Goal: Task Accomplishment & Management: Use online tool/utility

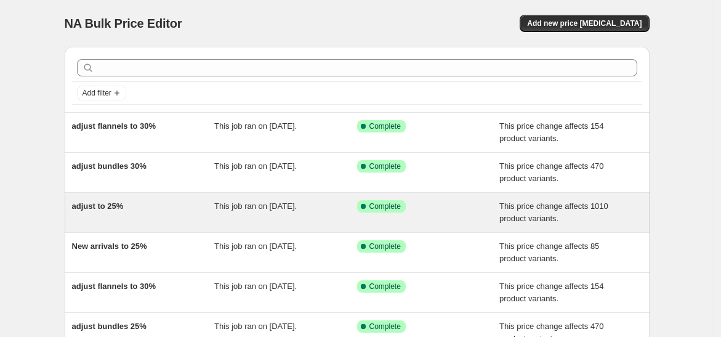
click at [149, 209] on div "adjust to 25%" at bounding box center [143, 212] width 143 height 25
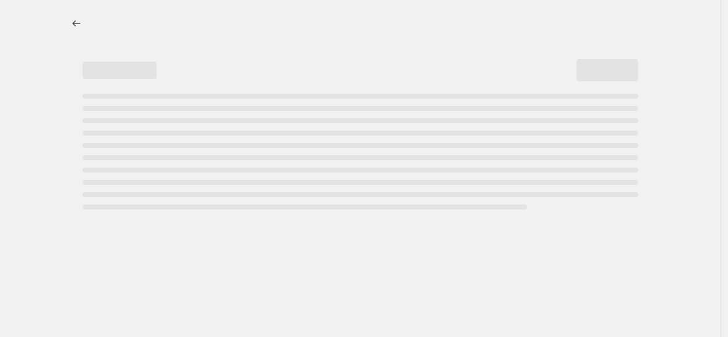
select select "pcap"
select select "no_change"
select select "collection"
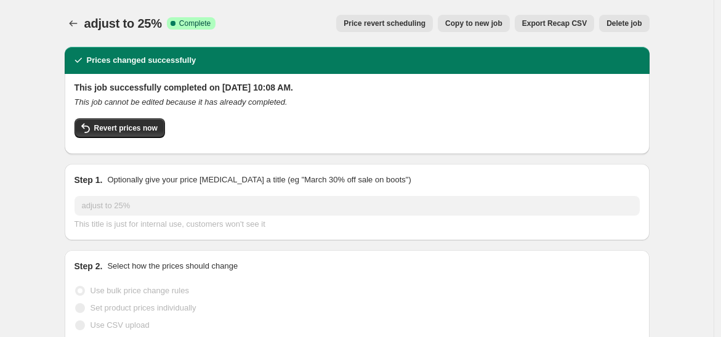
click at [492, 24] on span "Copy to new job" at bounding box center [473, 23] width 57 height 10
select select "pcap"
select select "no_change"
select select "collection"
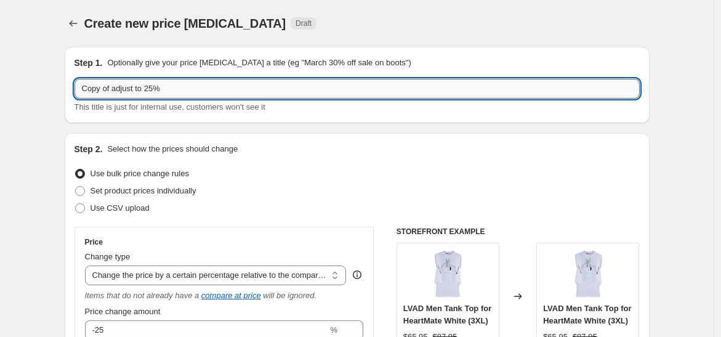
click at [117, 91] on input "Copy of adjust to 25%" at bounding box center [358, 89] width 566 height 20
click at [130, 90] on input "adjust to 25%" at bounding box center [358, 89] width 566 height 20
type input "adjust to 20%"
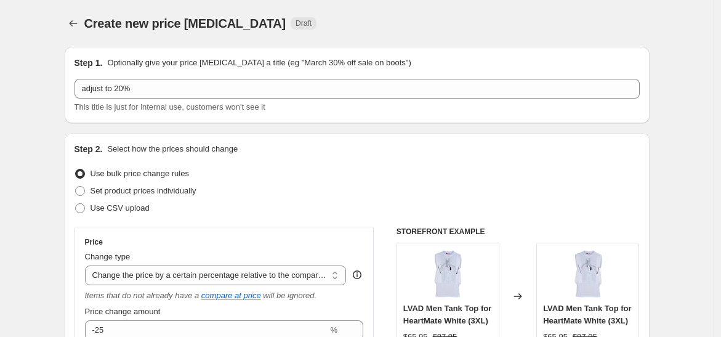
click at [167, 60] on p "Optionally give your price [MEDICAL_DATA] a title (eg "March 30% off sale on bo…" at bounding box center [259, 63] width 304 height 12
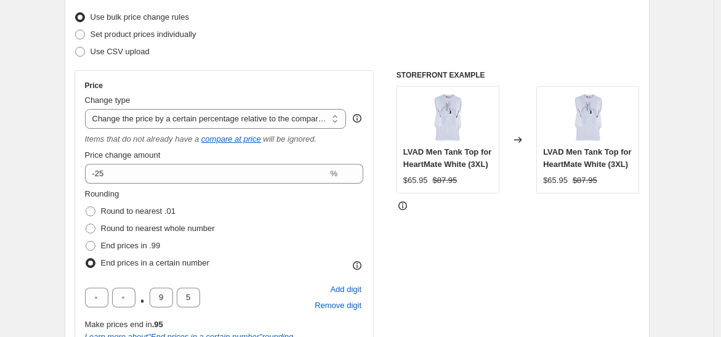
scroll to position [169, 0]
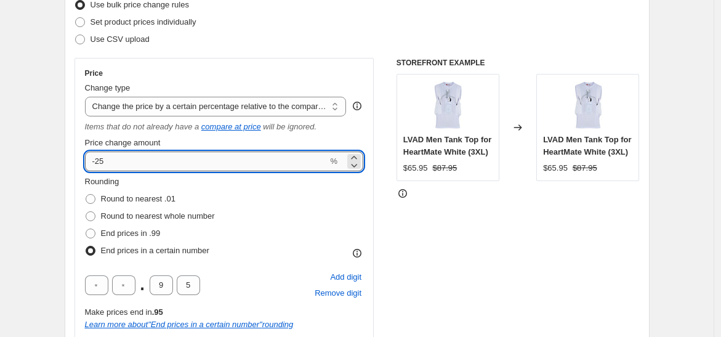
click at [118, 161] on input "-25" at bounding box center [206, 162] width 243 height 20
type input "-20"
click at [174, 133] on div "Price Change type Change the price to a certain amount Change the price by a ce…" at bounding box center [224, 213] width 279 height 290
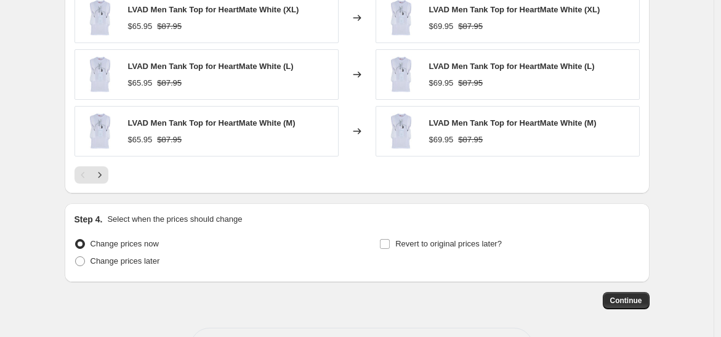
scroll to position [1118, 0]
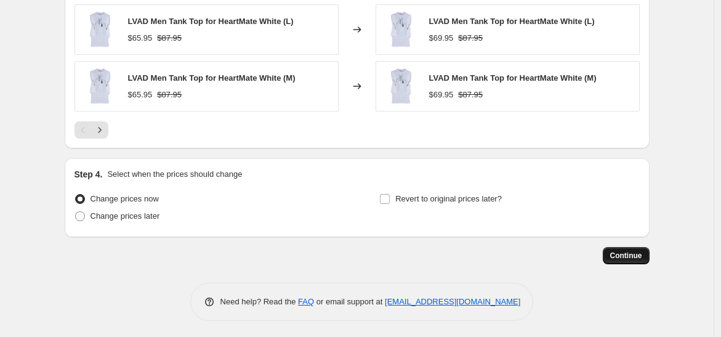
click at [625, 251] on span "Continue" at bounding box center [627, 256] width 32 height 10
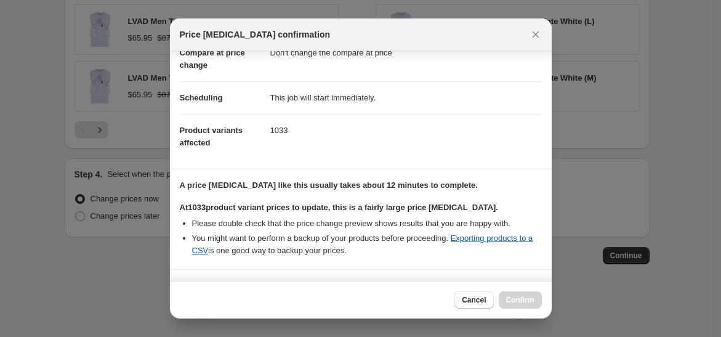
scroll to position [184, 0]
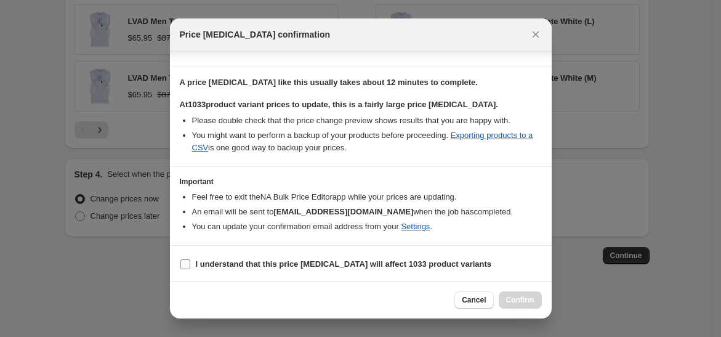
click at [359, 266] on b "I understand that this price [MEDICAL_DATA] will affect 1033 product variants" at bounding box center [344, 263] width 296 height 9
click at [190, 266] on input "I understand that this price [MEDICAL_DATA] will affect 1033 product variants" at bounding box center [186, 264] width 10 height 10
checkbox input "true"
click at [510, 293] on button "Confirm" at bounding box center [520, 299] width 43 height 17
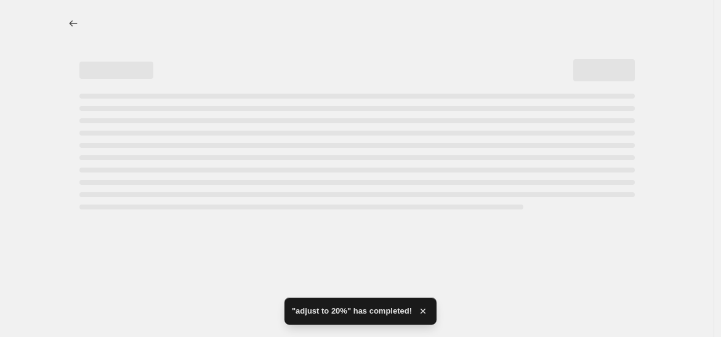
select select "pcap"
select select "no_change"
select select "collection"
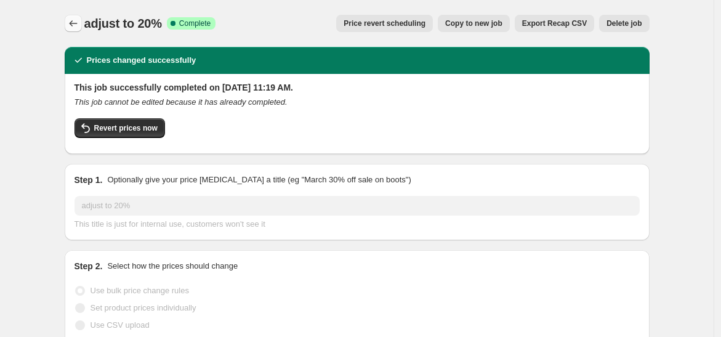
click at [79, 23] on icon "Price change jobs" at bounding box center [73, 23] width 12 height 12
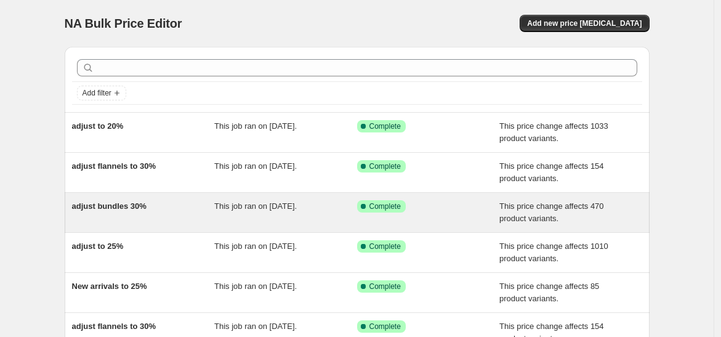
click at [189, 203] on div "adjust bundles 30%" at bounding box center [143, 212] width 143 height 25
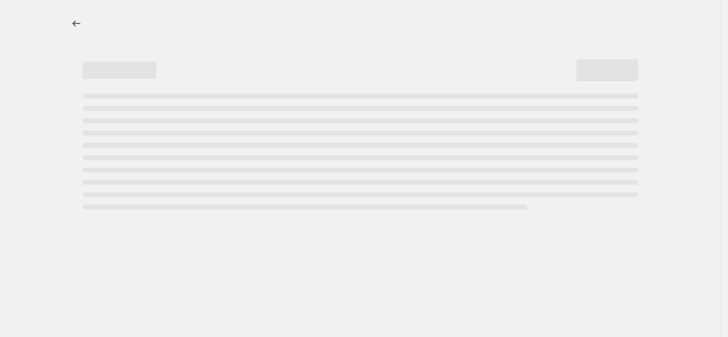
select select "pcap"
select select "no_change"
select select "collection"
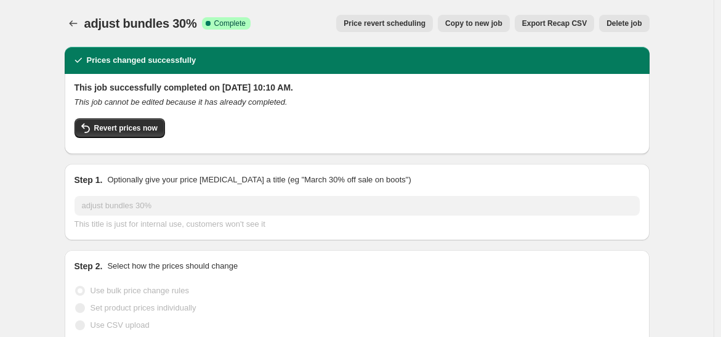
click at [496, 24] on span "Copy to new job" at bounding box center [473, 23] width 57 height 10
select select "pcap"
select select "no_change"
select select "collection"
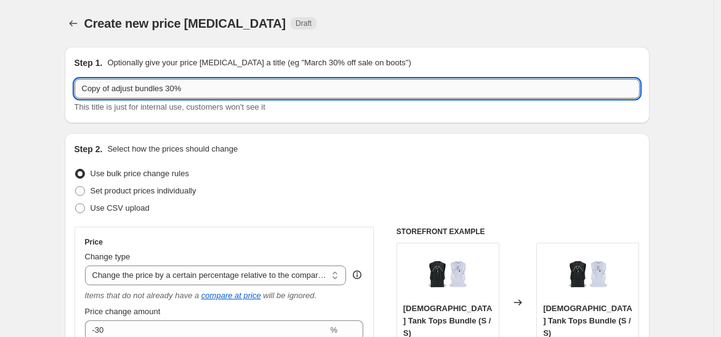
click at [116, 91] on input "Copy of adjust bundles 30%" at bounding box center [358, 89] width 566 height 20
click at [148, 92] on input "adjust bundles 30%" at bounding box center [358, 89] width 566 height 20
type input "adjust bundles 25%"
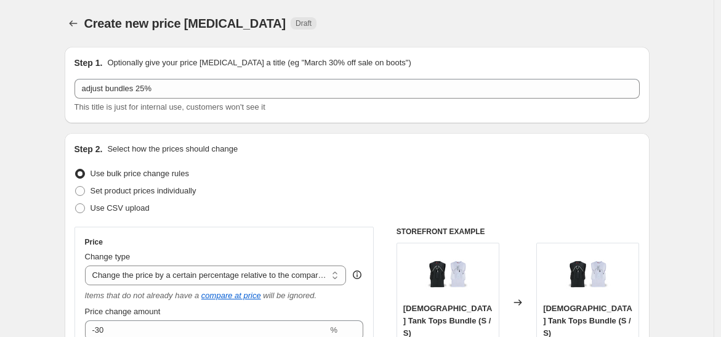
click at [200, 49] on div "Step 1. Optionally give your price [MEDICAL_DATA] a title (eg "March 30% off sa…" at bounding box center [357, 85] width 585 height 76
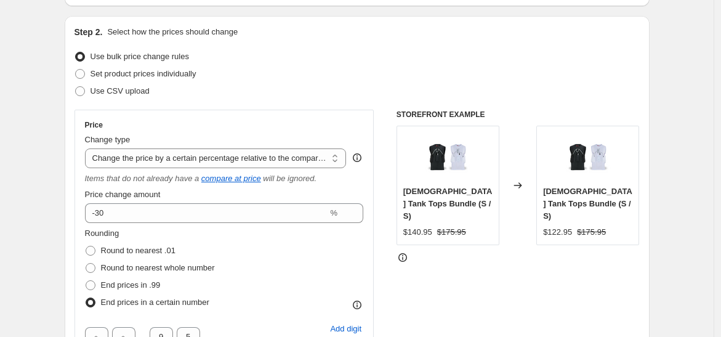
scroll to position [148, 0]
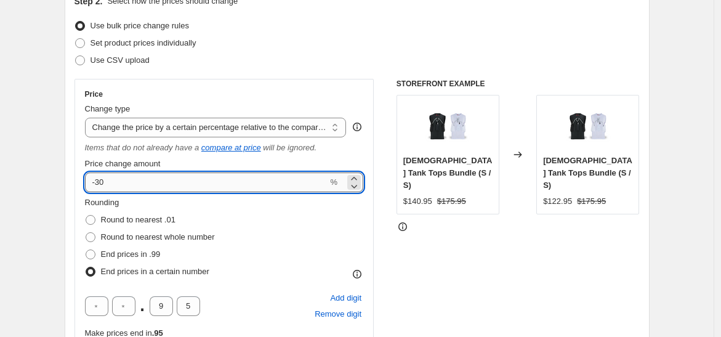
click at [125, 184] on input "-30" at bounding box center [206, 183] width 243 height 20
type input "-3"
type input "-25"
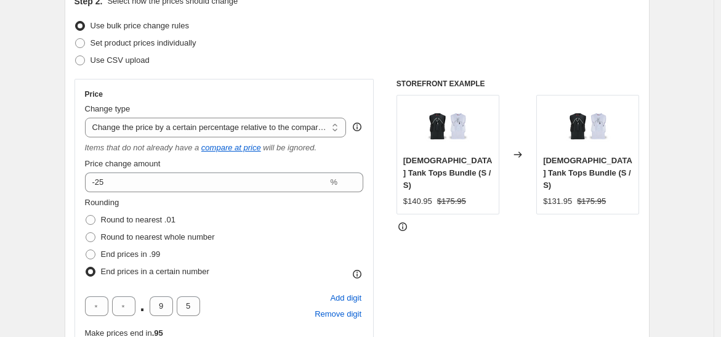
click at [176, 158] on div "Price change amount" at bounding box center [224, 164] width 279 height 12
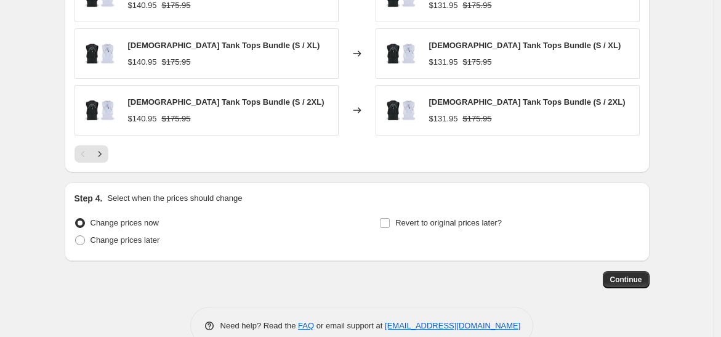
scroll to position [1118, 0]
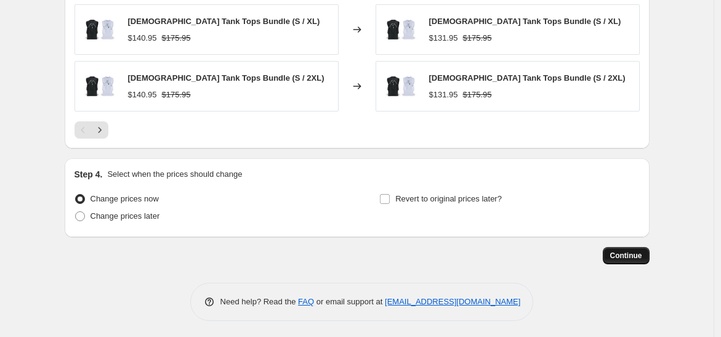
click at [623, 251] on span "Continue" at bounding box center [627, 256] width 32 height 10
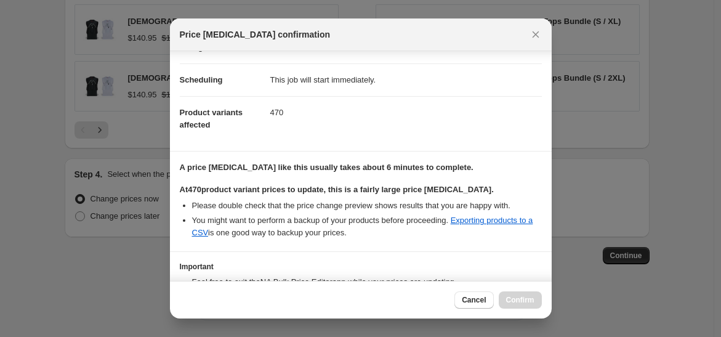
scroll to position [184, 0]
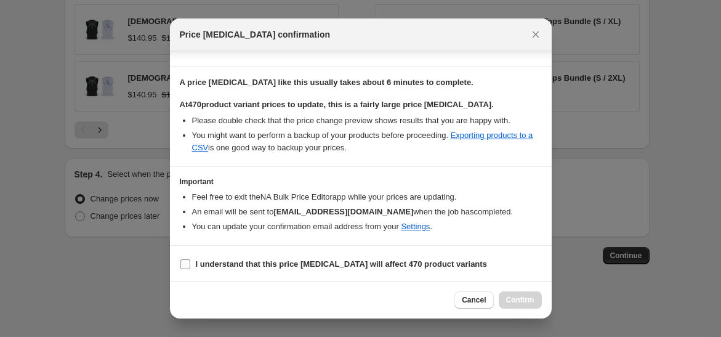
click at [306, 256] on label "I understand that this price [MEDICAL_DATA] will affect 470 product variants" at bounding box center [333, 264] width 307 height 17
click at [190, 259] on input "I understand that this price [MEDICAL_DATA] will affect 470 product variants" at bounding box center [186, 264] width 10 height 10
checkbox input "true"
click at [517, 295] on button "Confirm" at bounding box center [520, 299] width 43 height 17
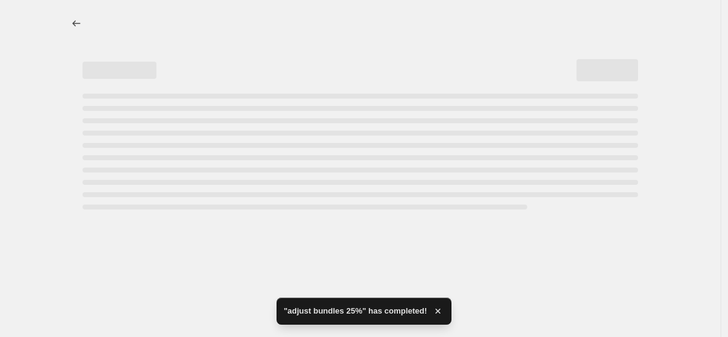
select select "pcap"
select select "no_change"
select select "collection"
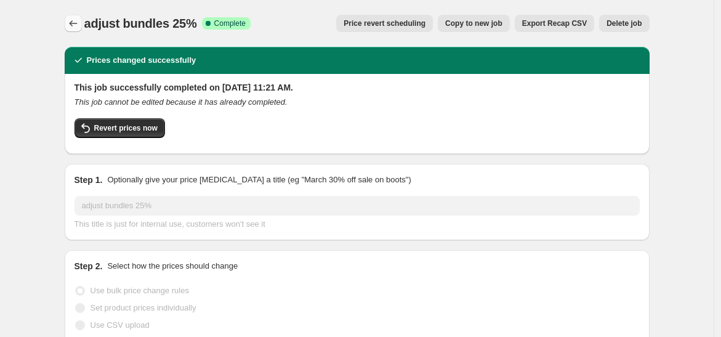
click at [78, 27] on icon "Price change jobs" at bounding box center [73, 23] width 12 height 12
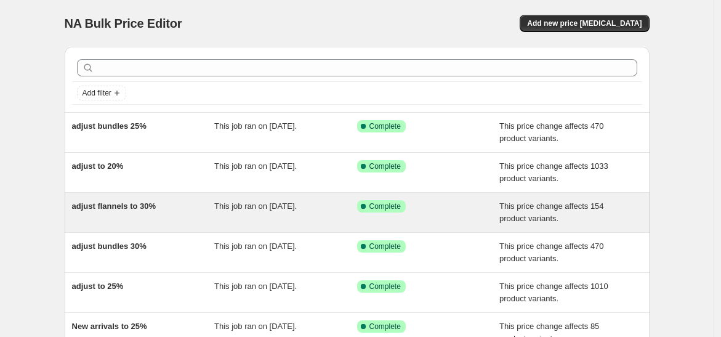
click at [189, 222] on div "adjust flannels to 30%" at bounding box center [143, 212] width 143 height 25
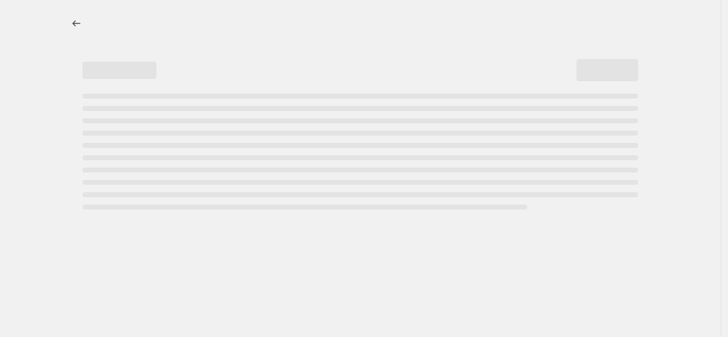
select select "pcap"
select select "no_change"
select select "collection"
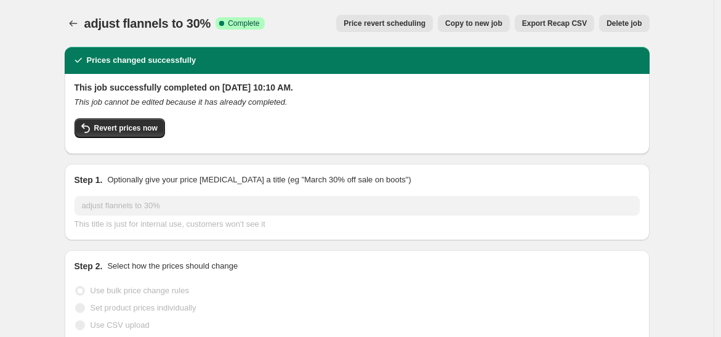
click at [482, 26] on span "Copy to new job" at bounding box center [473, 23] width 57 height 10
select select "pcap"
select select "no_change"
select select "collection"
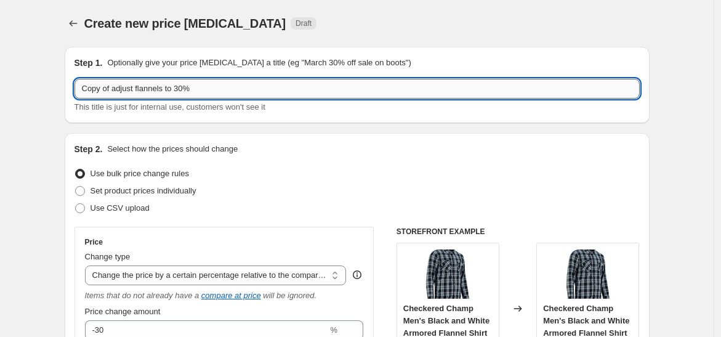
click at [114, 90] on input "Copy of adjust flannels to 30%" at bounding box center [358, 89] width 566 height 20
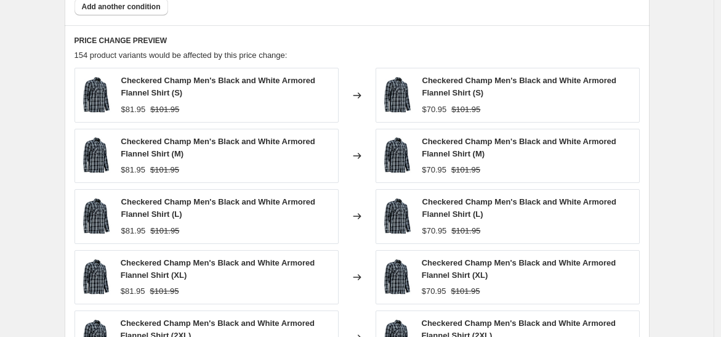
scroll to position [1165, 0]
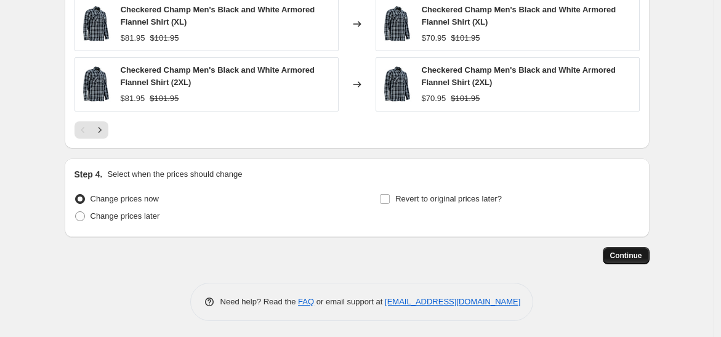
type input "adjust flannels to 30%"
click at [618, 251] on span "Continue" at bounding box center [627, 256] width 32 height 10
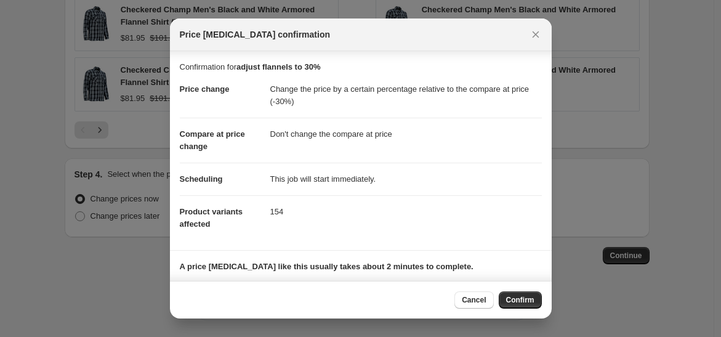
scroll to position [79, 0]
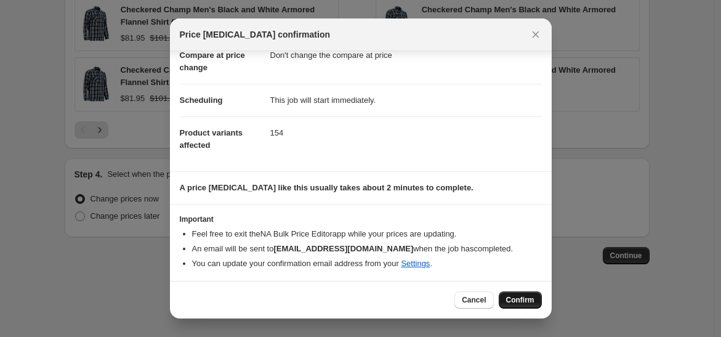
click at [526, 298] on span "Confirm" at bounding box center [520, 300] width 28 height 10
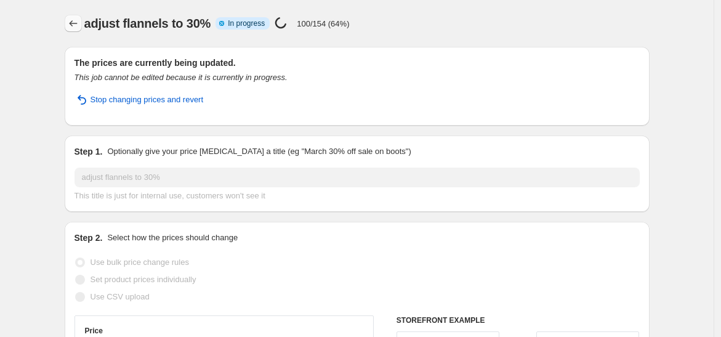
click at [75, 20] on icon "Price change jobs" at bounding box center [73, 23] width 12 height 12
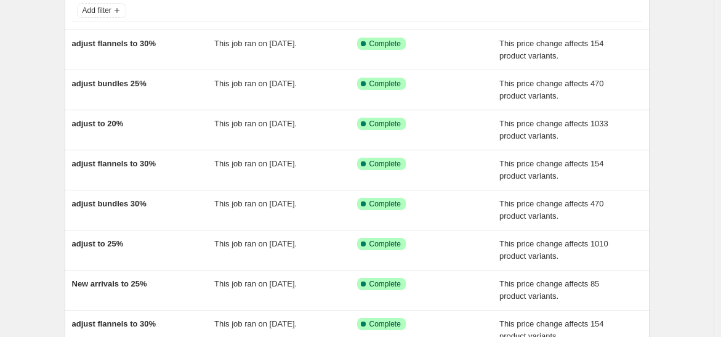
scroll to position [89, 0]
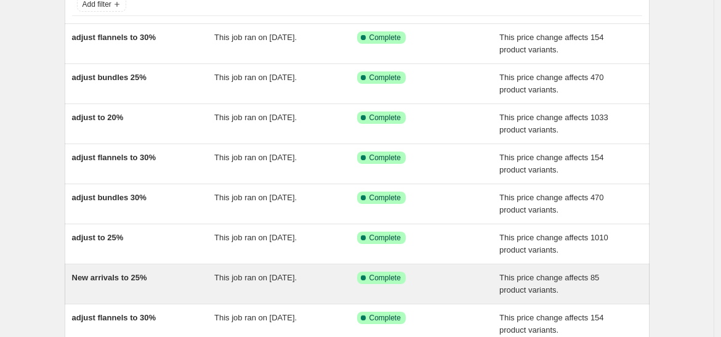
click at [187, 282] on div "New arrivals to 25%" at bounding box center [143, 284] width 143 height 25
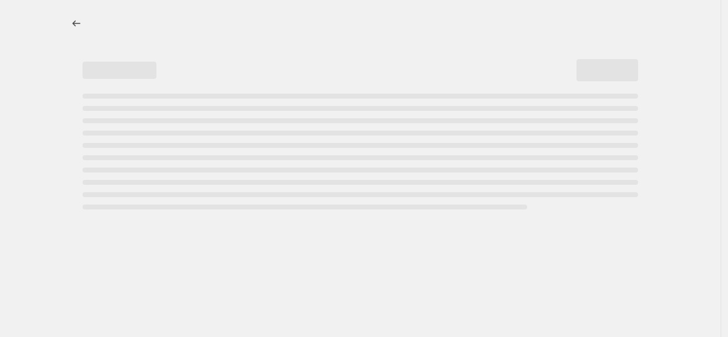
select select "pcap"
select select "no_change"
select select "collection"
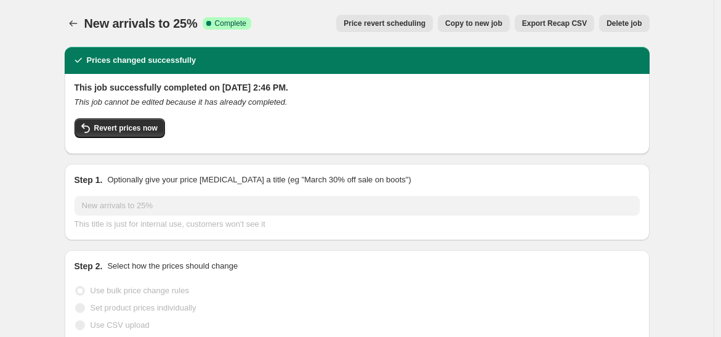
click at [491, 25] on span "Copy to new job" at bounding box center [473, 23] width 57 height 10
select select "pcap"
select select "no_change"
select select "collection"
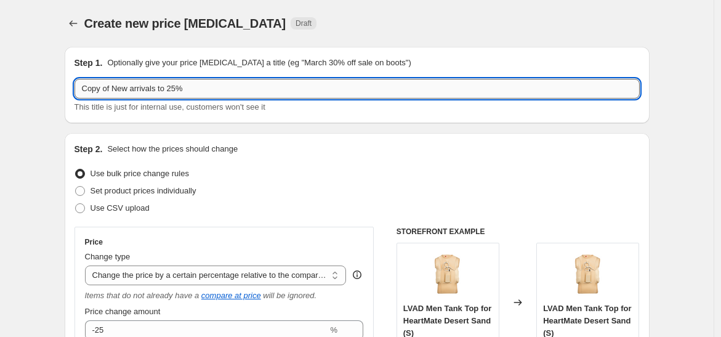
click at [113, 89] on input "Copy of New arrivals to 25%" at bounding box center [358, 89] width 566 height 20
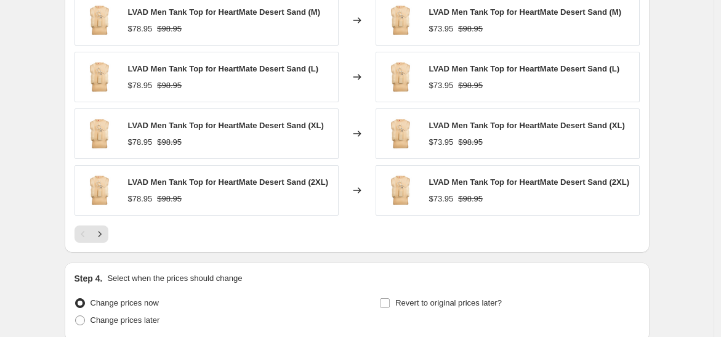
scroll to position [1118, 0]
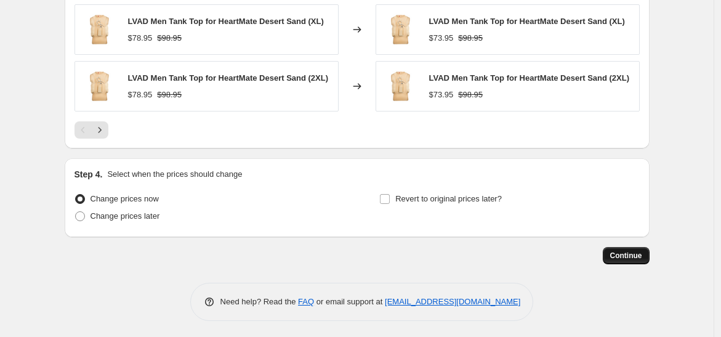
type input "New arrivals to 25%"
click at [625, 247] on button "Continue" at bounding box center [626, 255] width 47 height 17
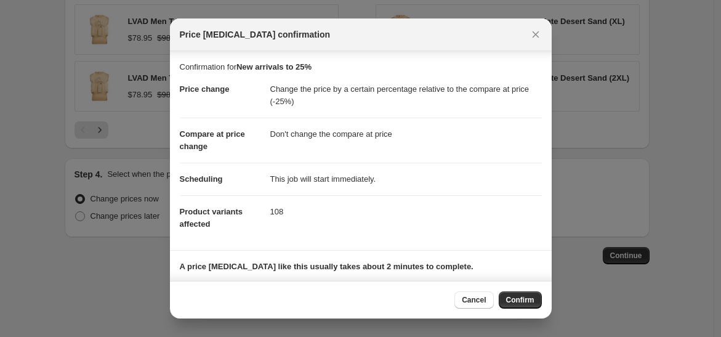
scroll to position [79, 0]
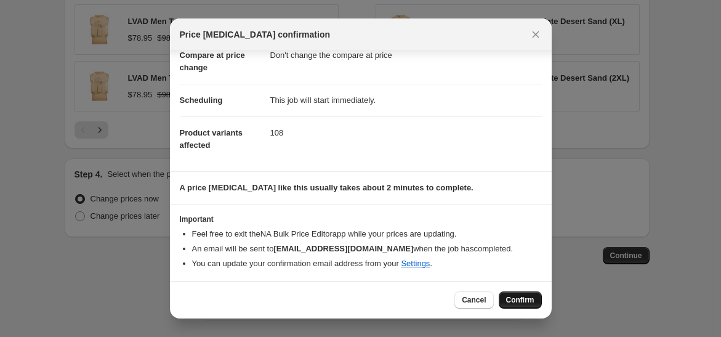
click at [522, 296] on span "Confirm" at bounding box center [520, 300] width 28 height 10
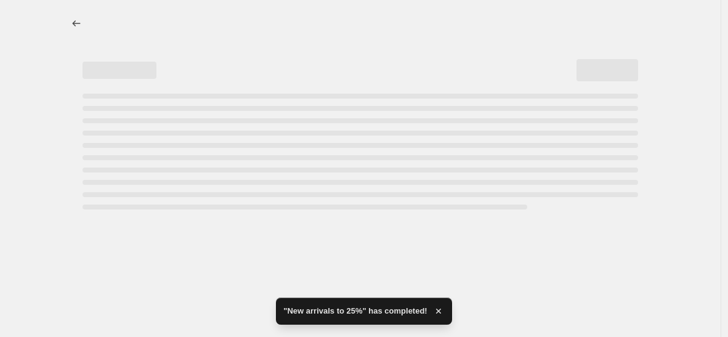
select select "pcap"
select select "no_change"
select select "collection"
